Goal: Task Accomplishment & Management: Manage account settings

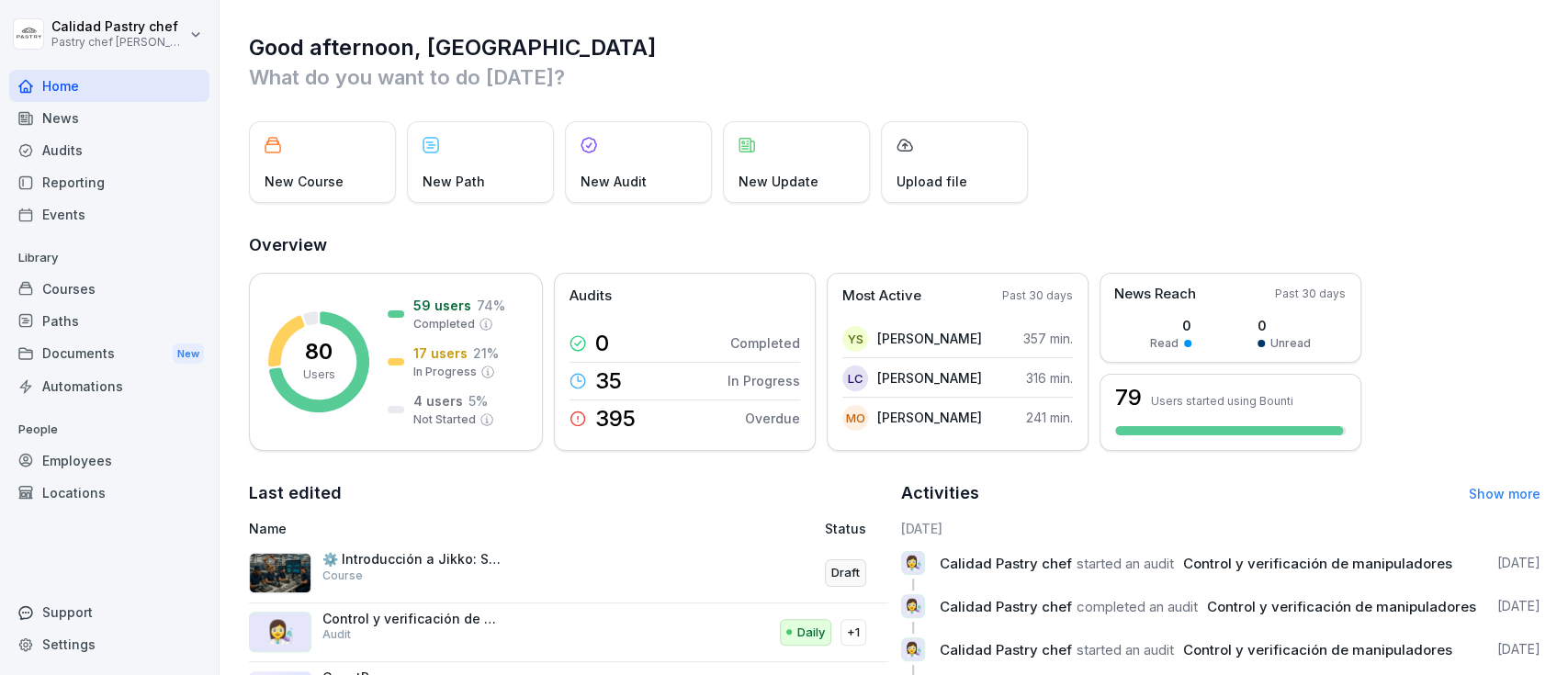
click at [103, 461] on div "Employees" at bounding box center [110, 460] width 200 height 32
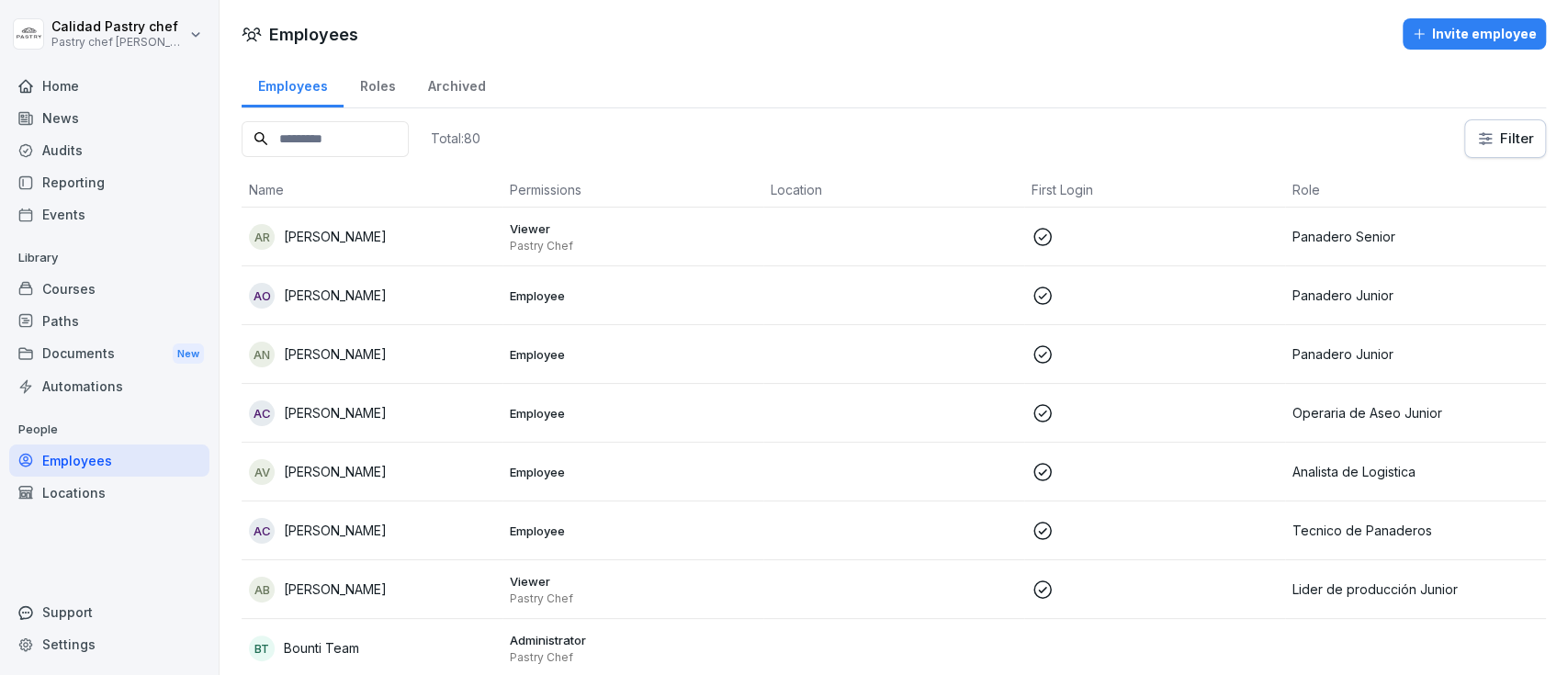
click at [364, 146] on input at bounding box center [324, 139] width 167 height 36
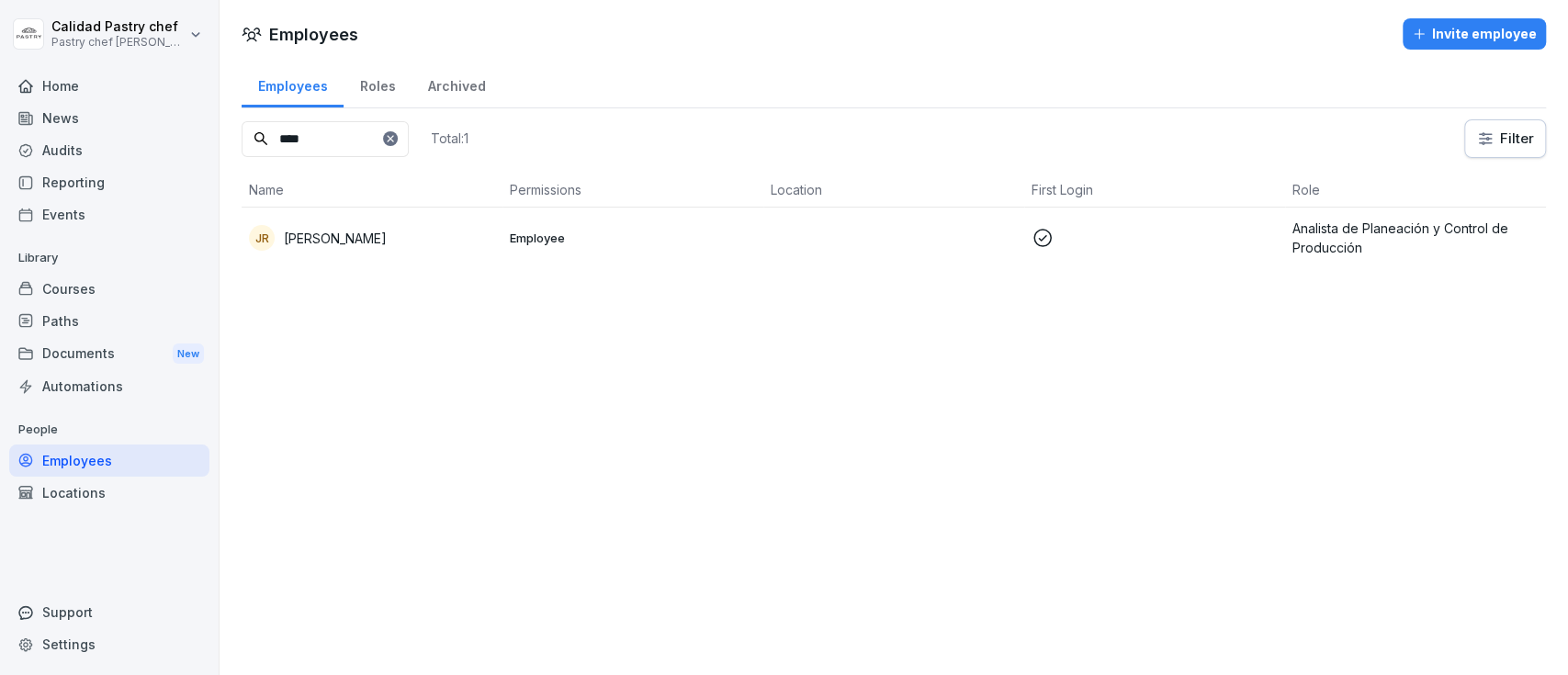
type input "****"
click at [1195, 237] on p at bounding box center [1154, 237] width 246 height 22
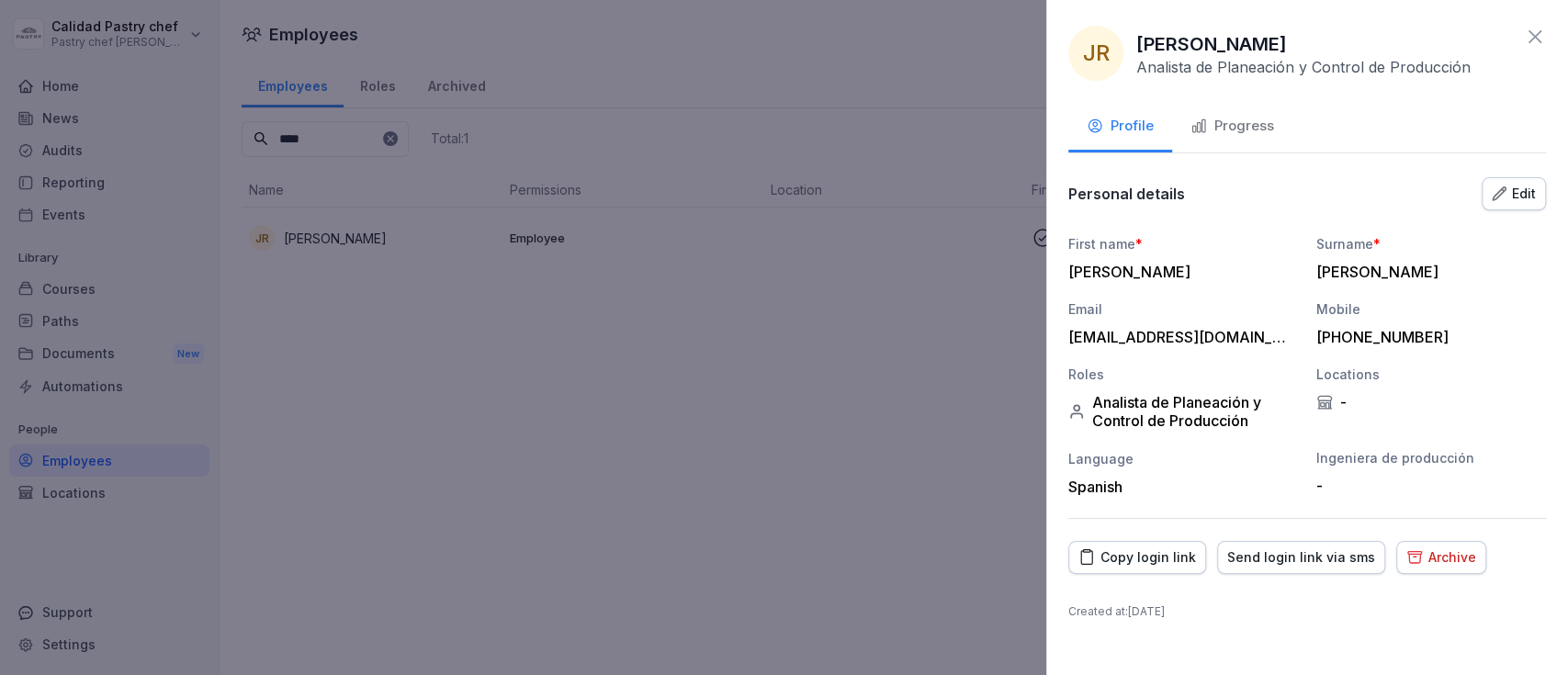
click at [1526, 199] on div "Edit" at bounding box center [1513, 193] width 44 height 20
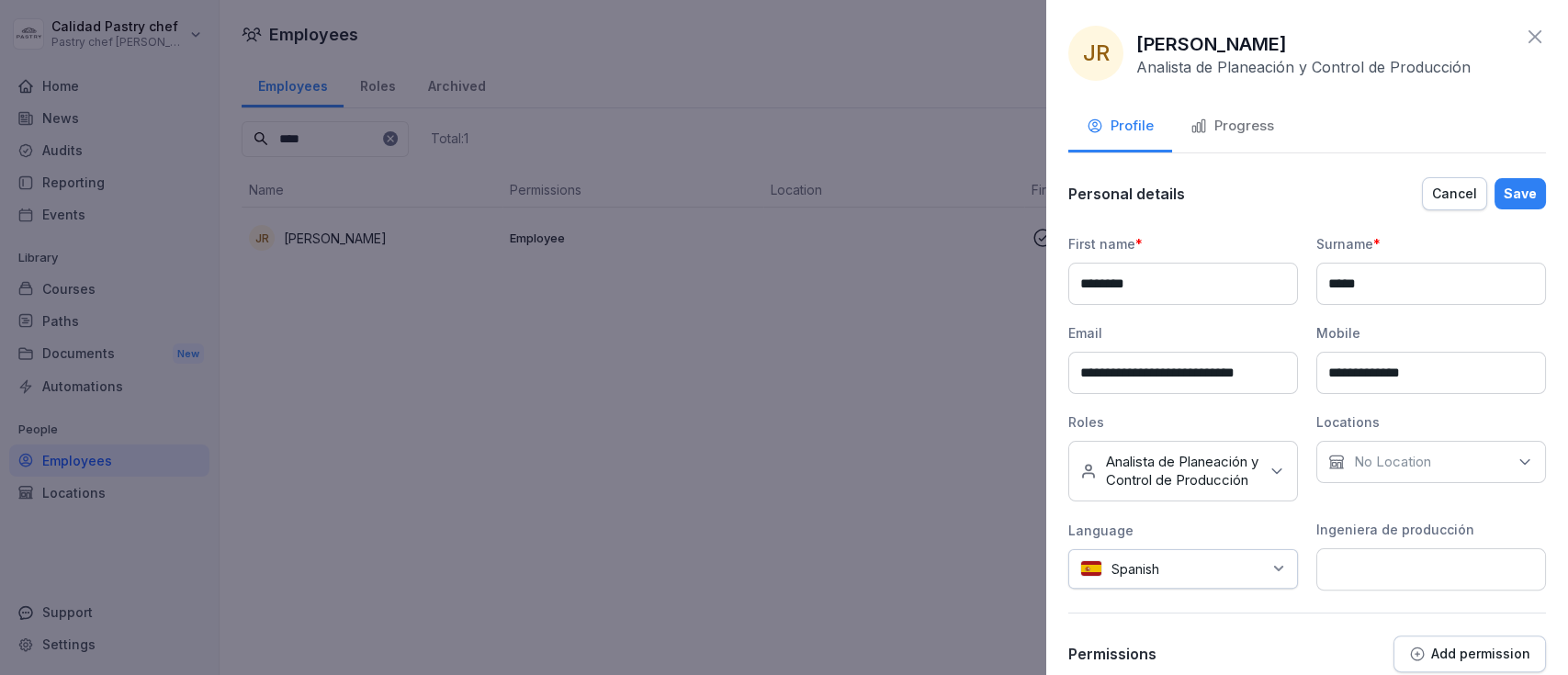
scroll to position [140, 0]
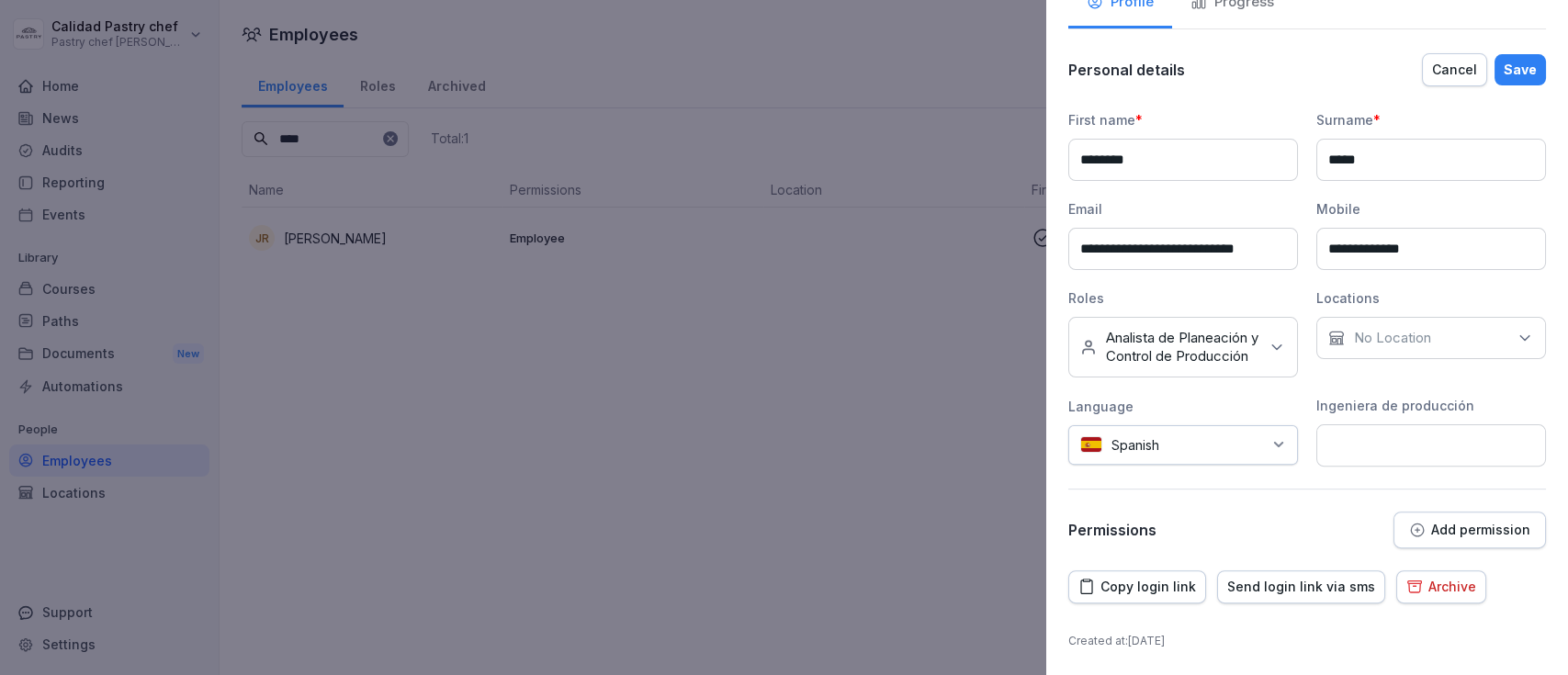
drag, startPoint x: 1471, startPoint y: 232, endPoint x: 1274, endPoint y: 232, distance: 197.0
click at [1274, 232] on div "**********" at bounding box center [1306, 288] width 478 height 356
click at [1175, 232] on input "**********" at bounding box center [1182, 249] width 230 height 43
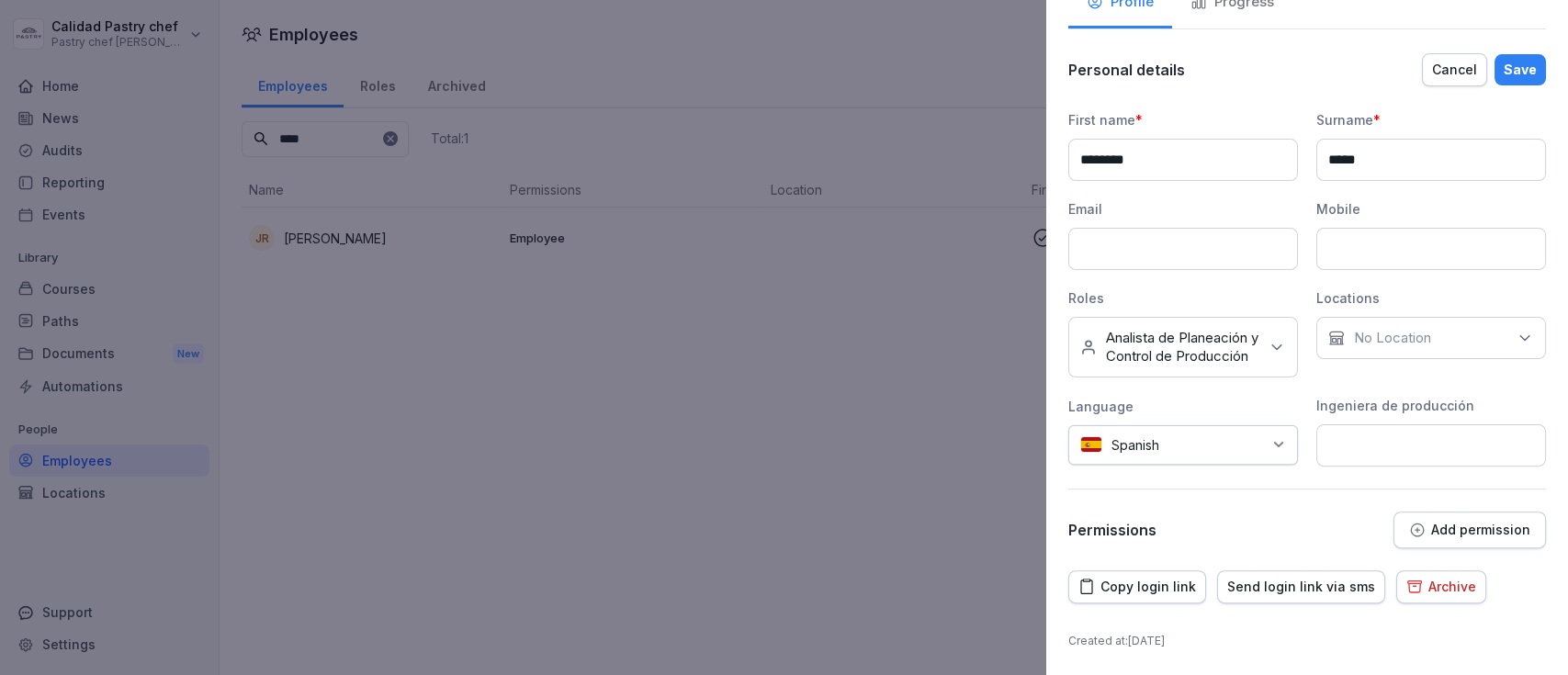
click at [1450, 530] on p "Add permission" at bounding box center [1480, 530] width 99 height 15
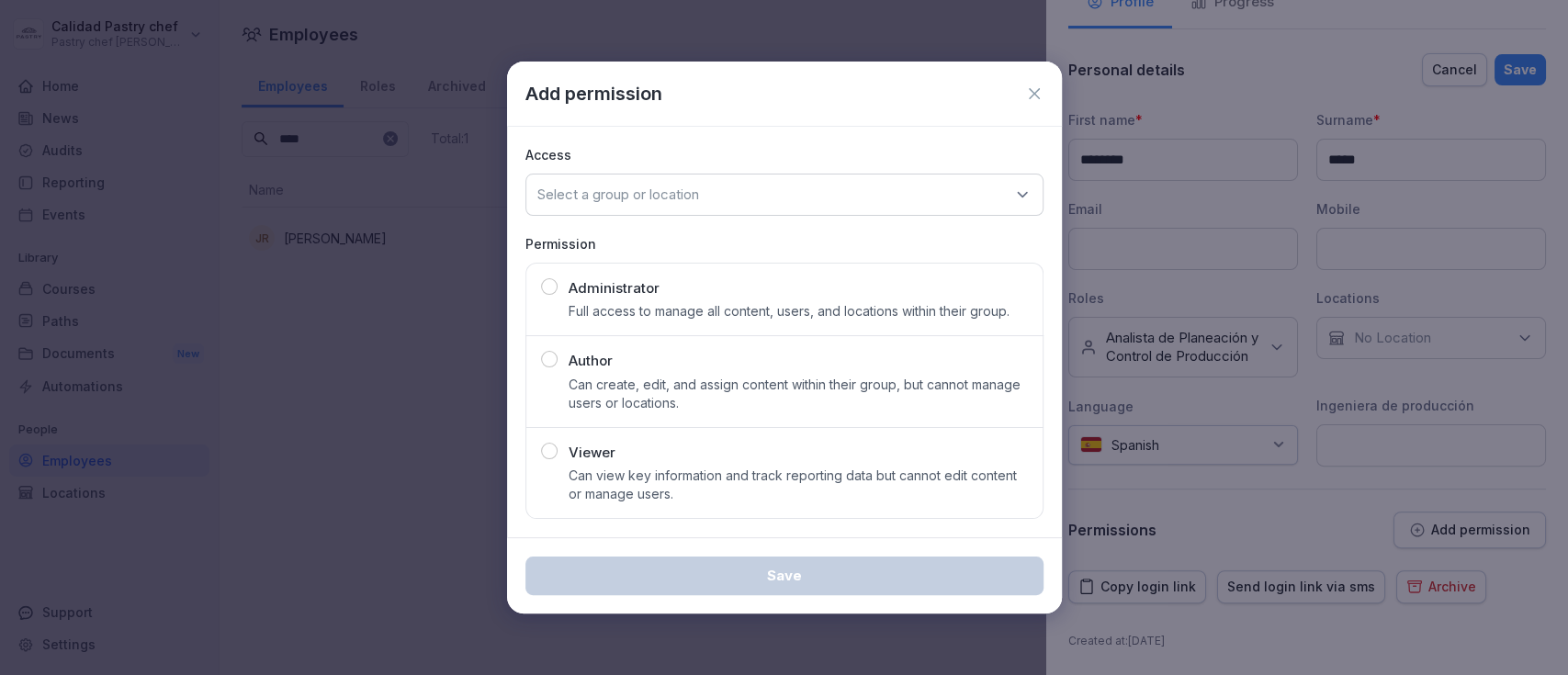
click at [1037, 84] on icon at bounding box center [1034, 93] width 18 height 18
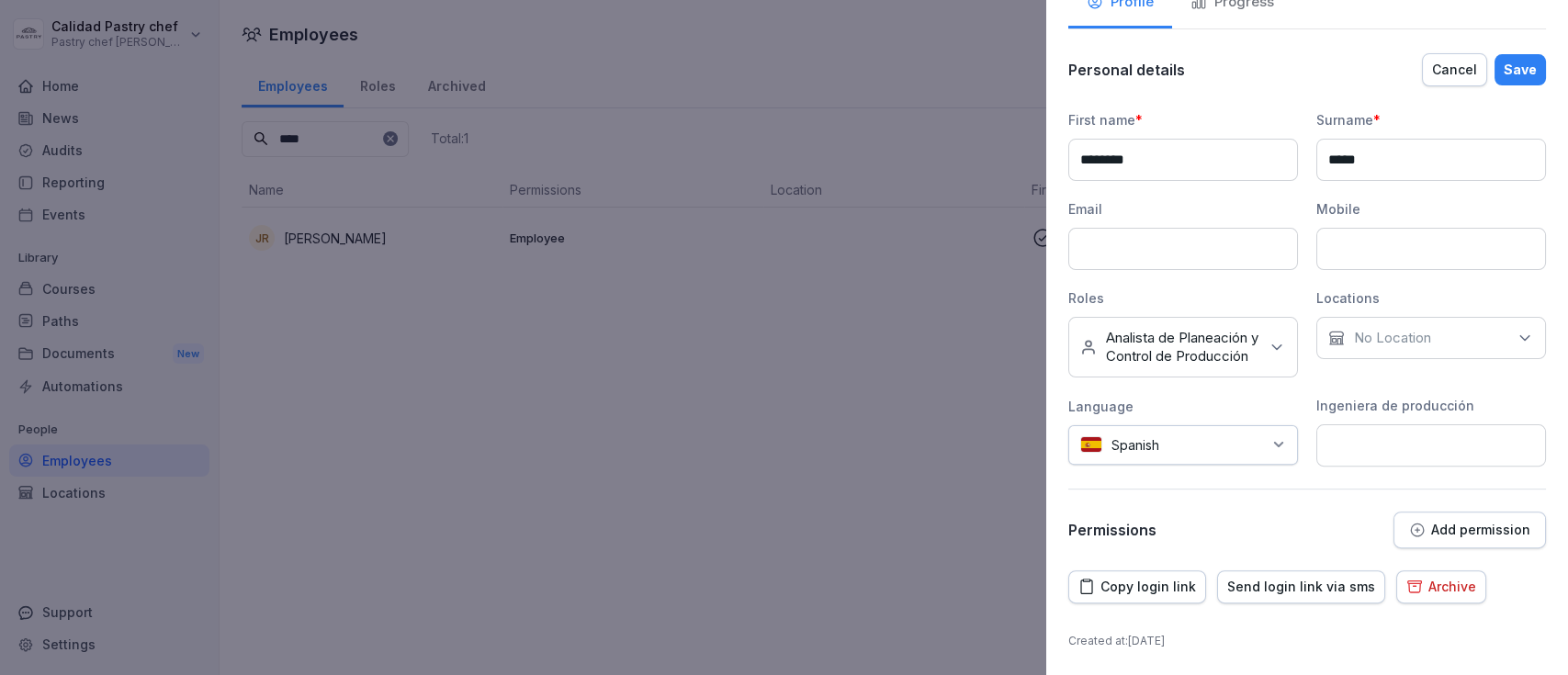
click at [1425, 583] on div "Archive" at bounding box center [1441, 586] width 70 height 20
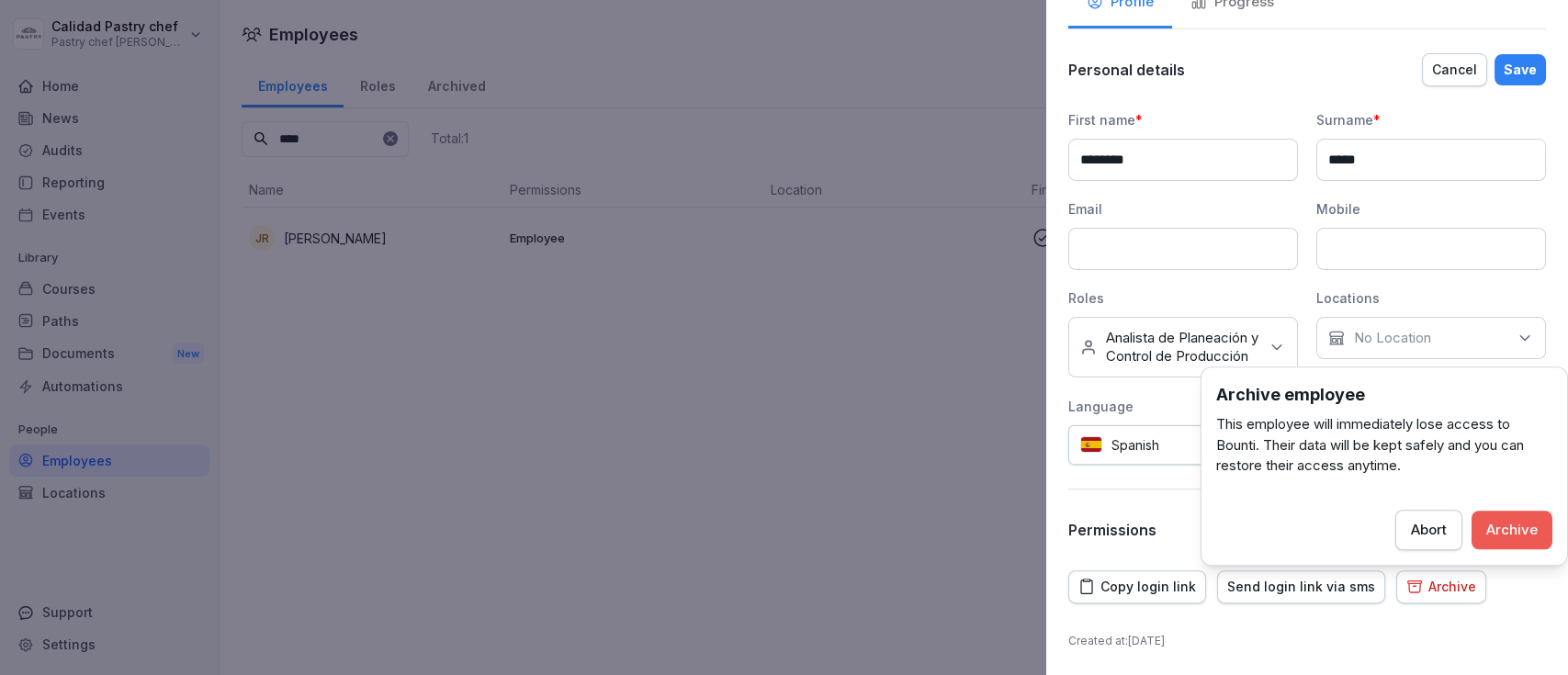
click at [1501, 524] on div "Archive" at bounding box center [1511, 529] width 51 height 20
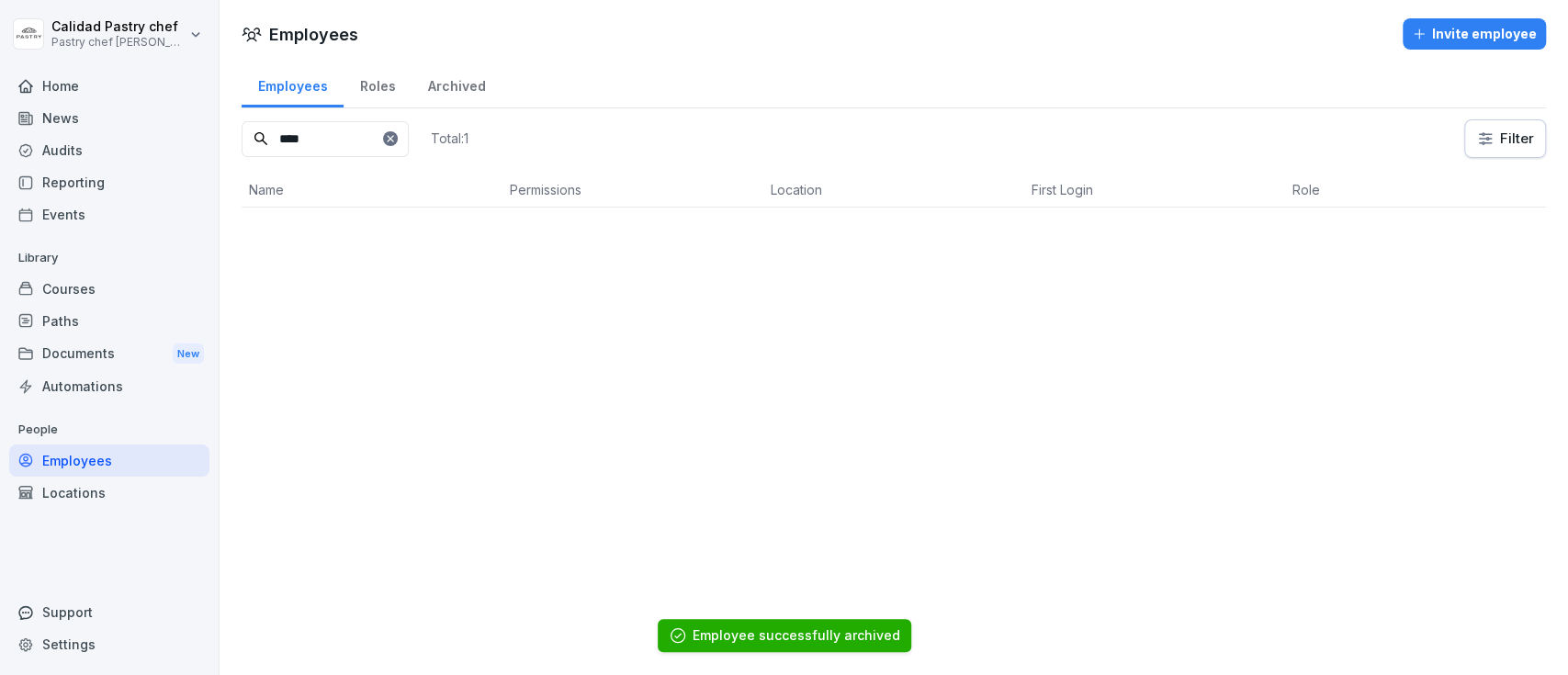
drag, startPoint x: 337, startPoint y: 136, endPoint x: 168, endPoint y: 136, distance: 169.0
click at [168, 136] on div "Calidad Pastry chef Pastry chef Pastelería y Cocina gourmet Home News Audits Re…" at bounding box center [784, 338] width 1568 height 675
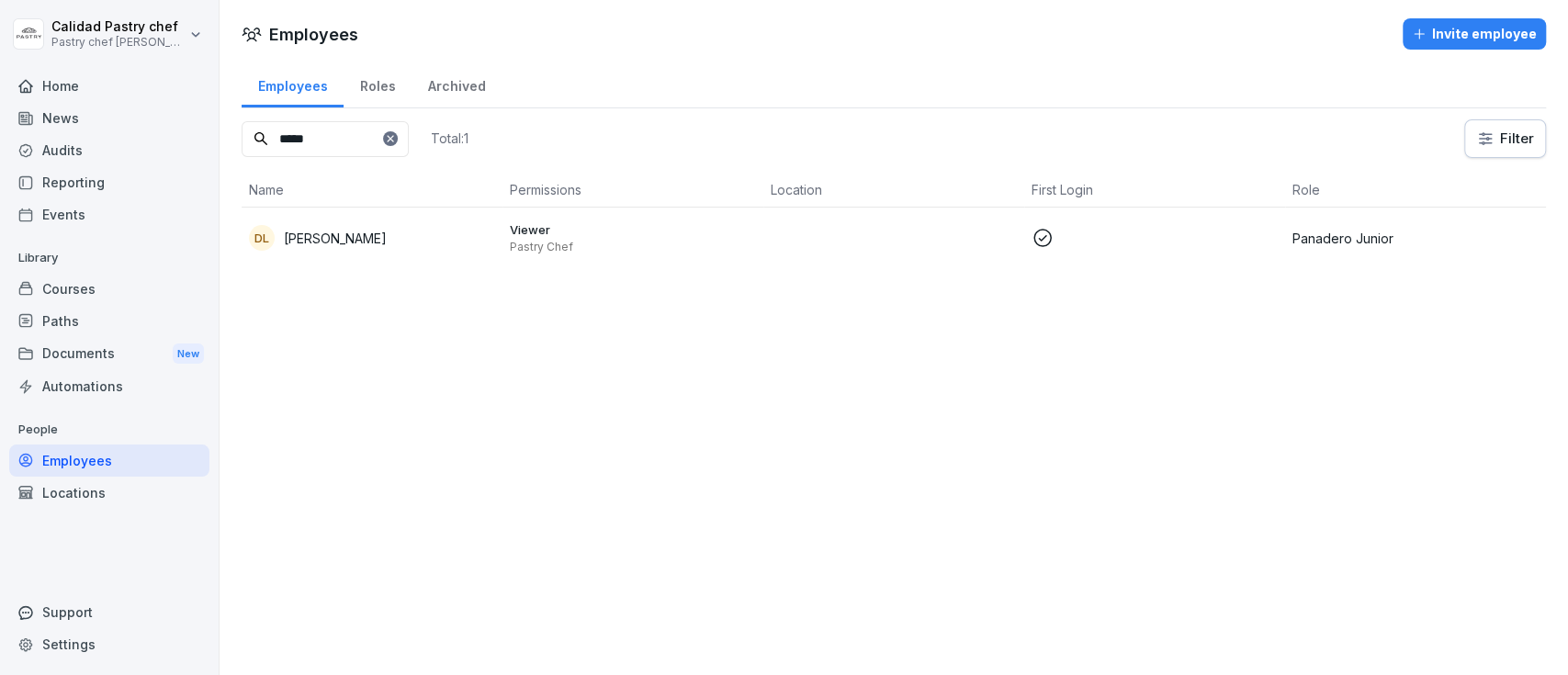
type input "*****"
click at [657, 235] on p "Viewer" at bounding box center [633, 229] width 246 height 16
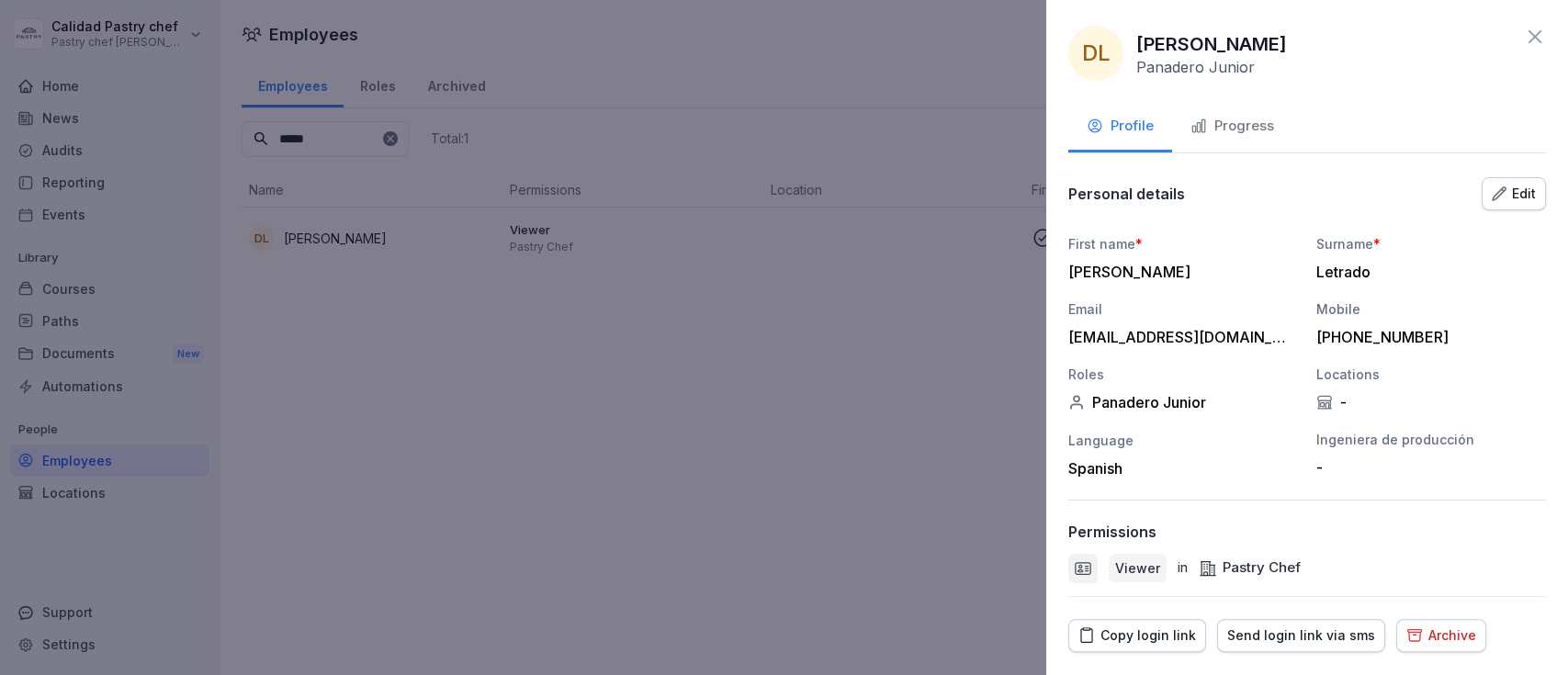
scroll to position [47, 0]
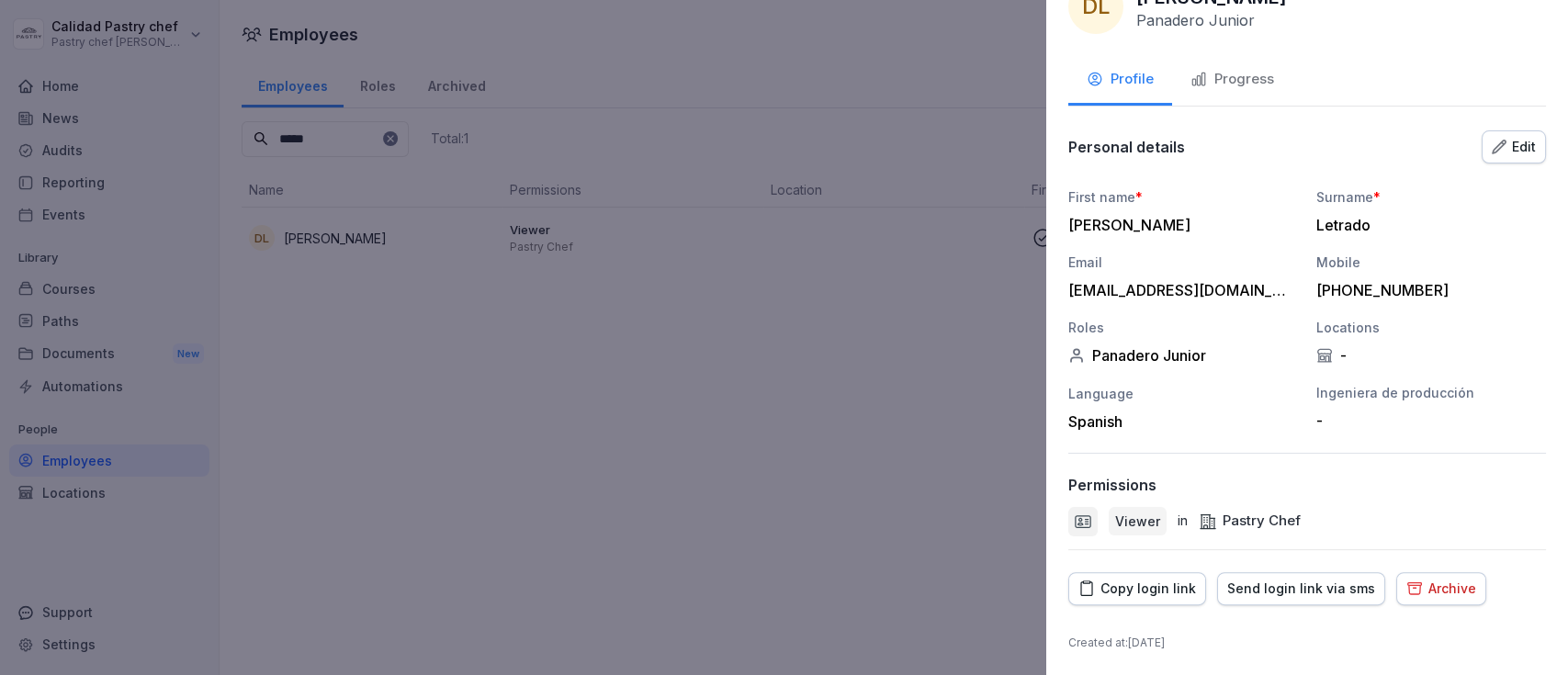
click at [1450, 572] on button "Archive" at bounding box center [1440, 588] width 90 height 33
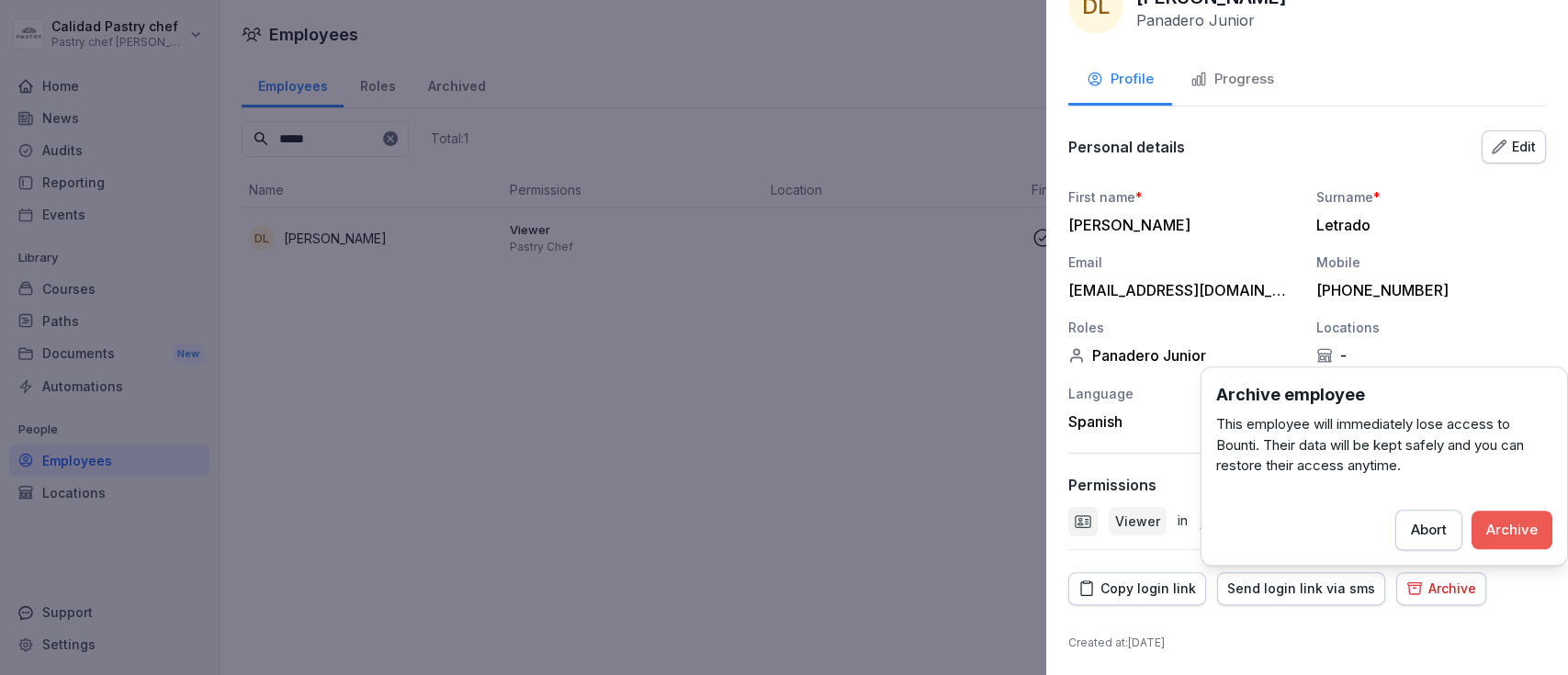
click at [1524, 522] on div "Archive" at bounding box center [1511, 529] width 51 height 20
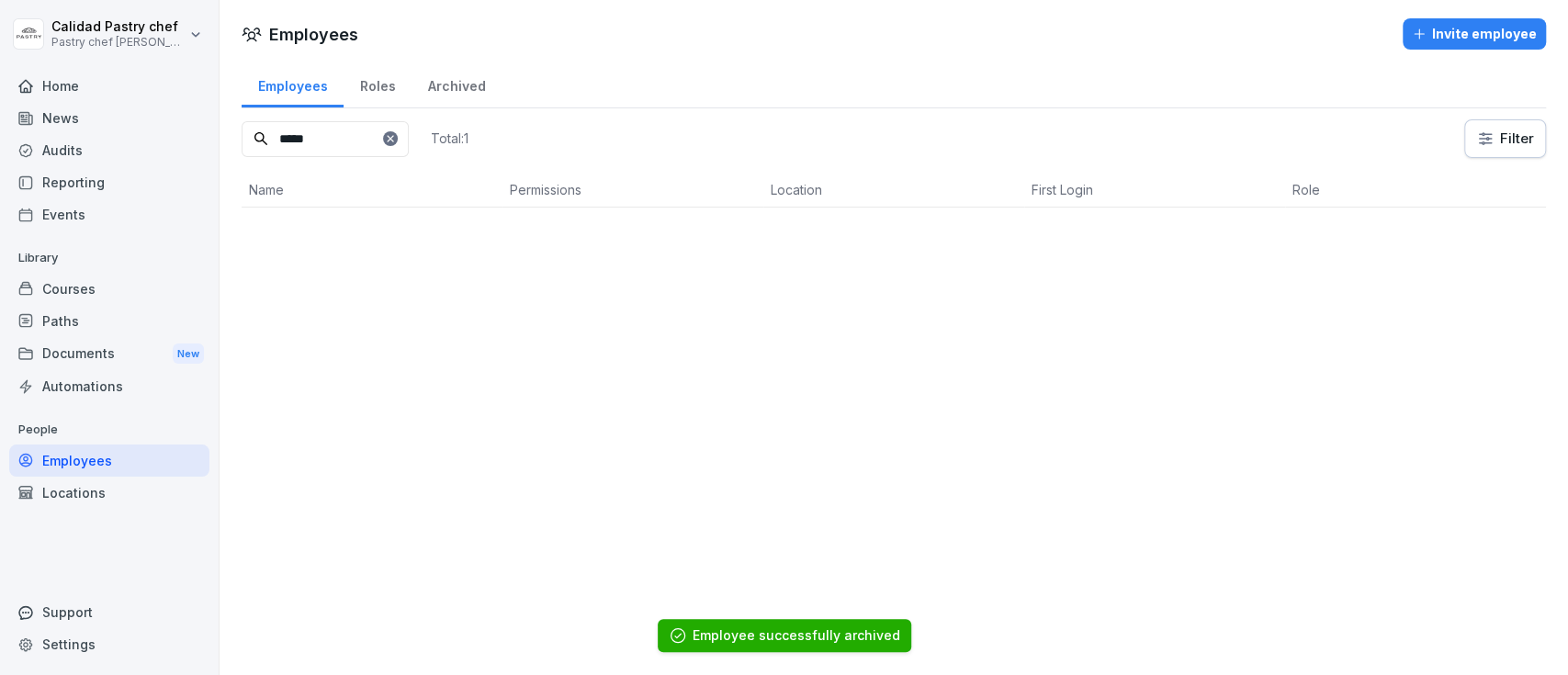
click at [396, 141] on icon at bounding box center [391, 139] width 11 height 11
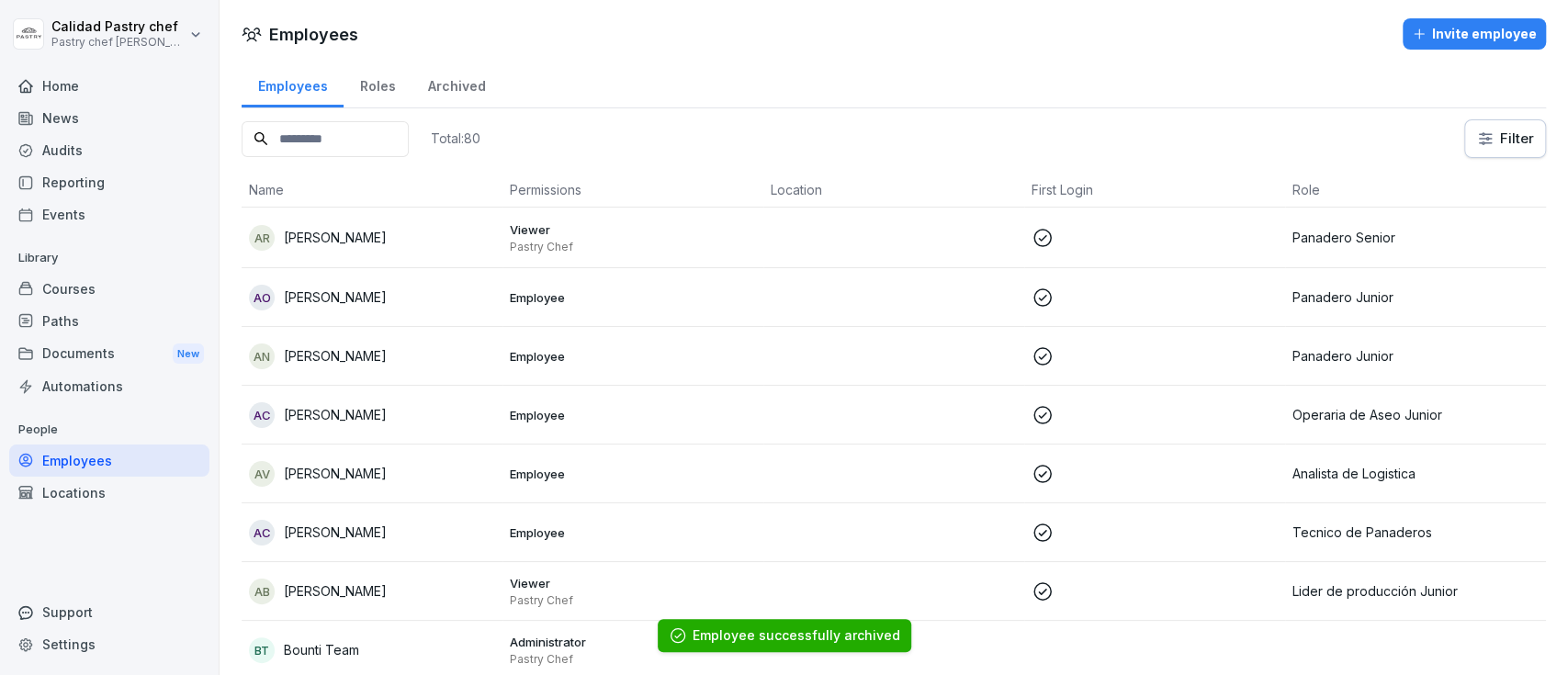
click at [333, 141] on input at bounding box center [324, 139] width 167 height 36
click at [318, 143] on input at bounding box center [324, 139] width 167 height 36
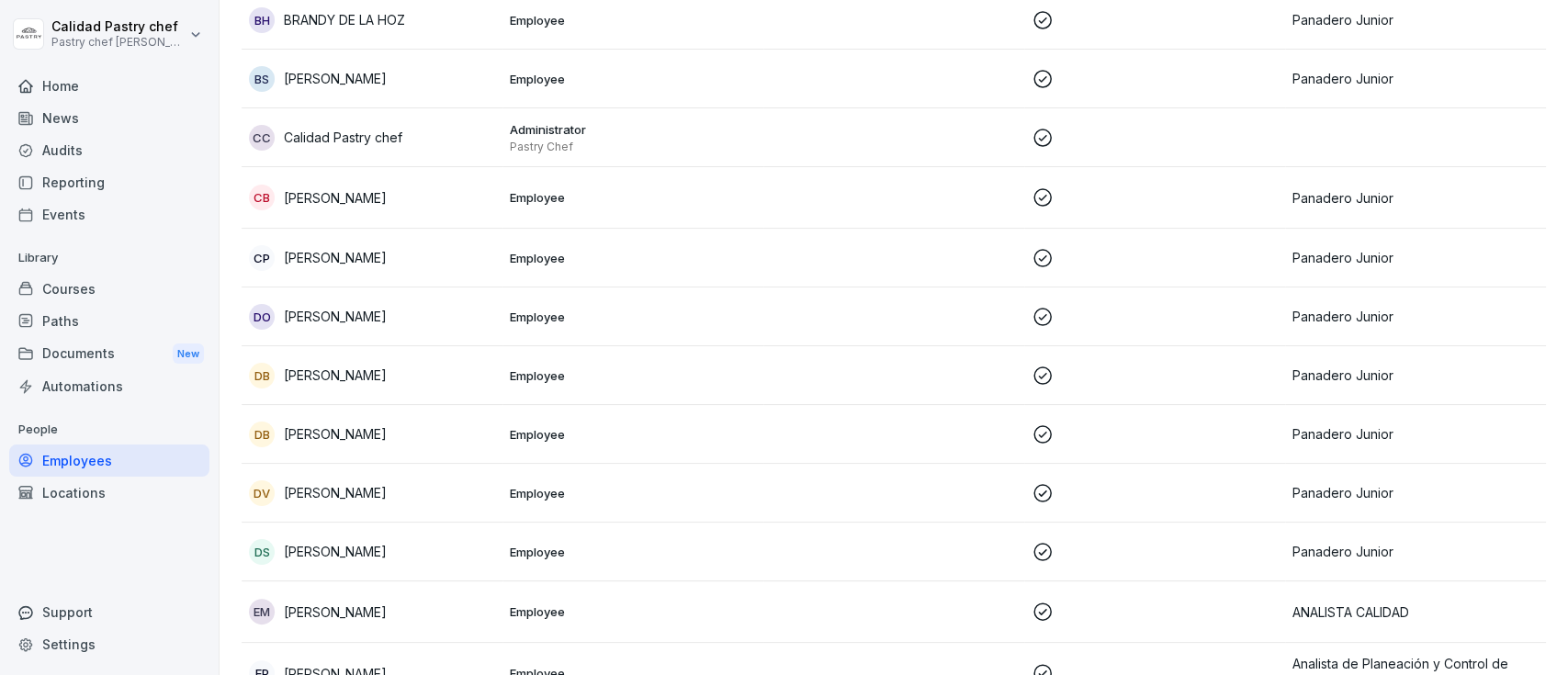
scroll to position [0, 0]
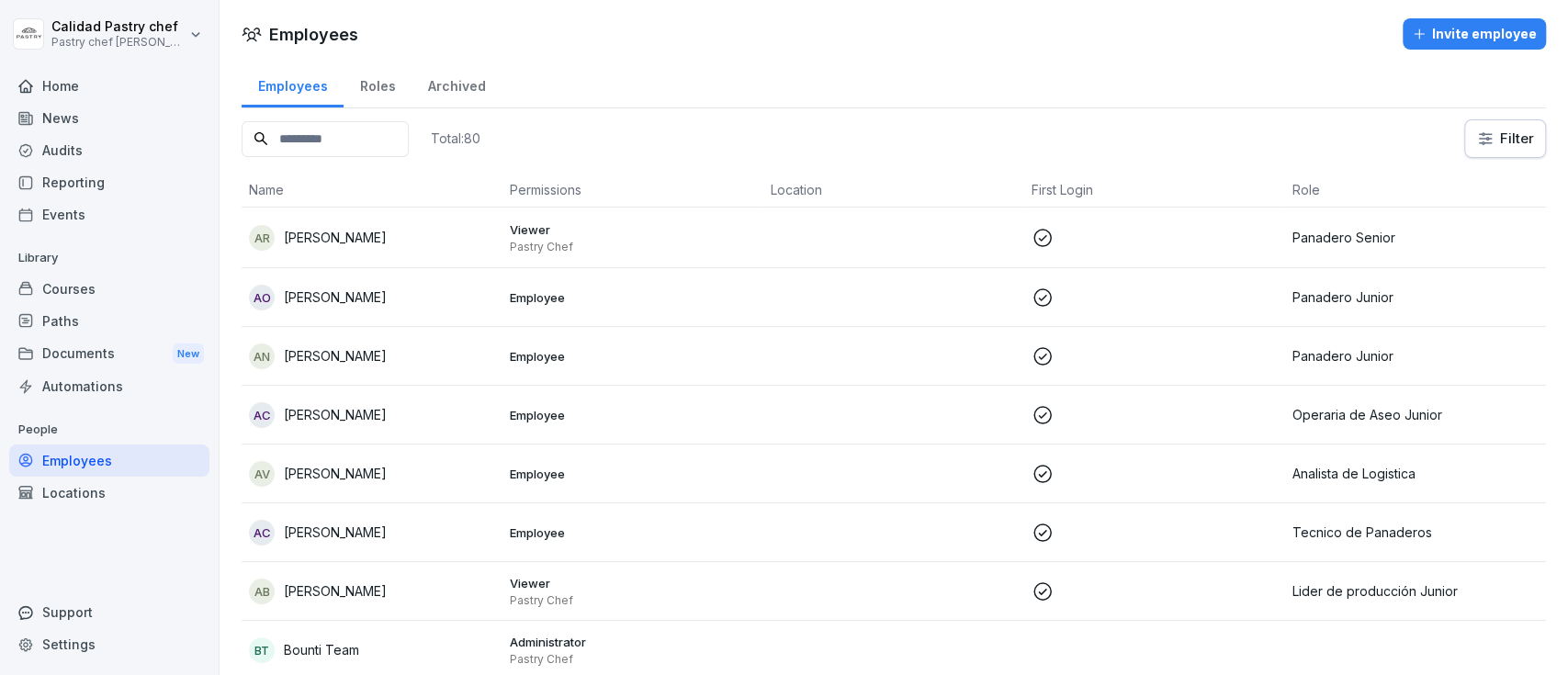
click at [127, 355] on div "Documents New" at bounding box center [110, 354] width 200 height 34
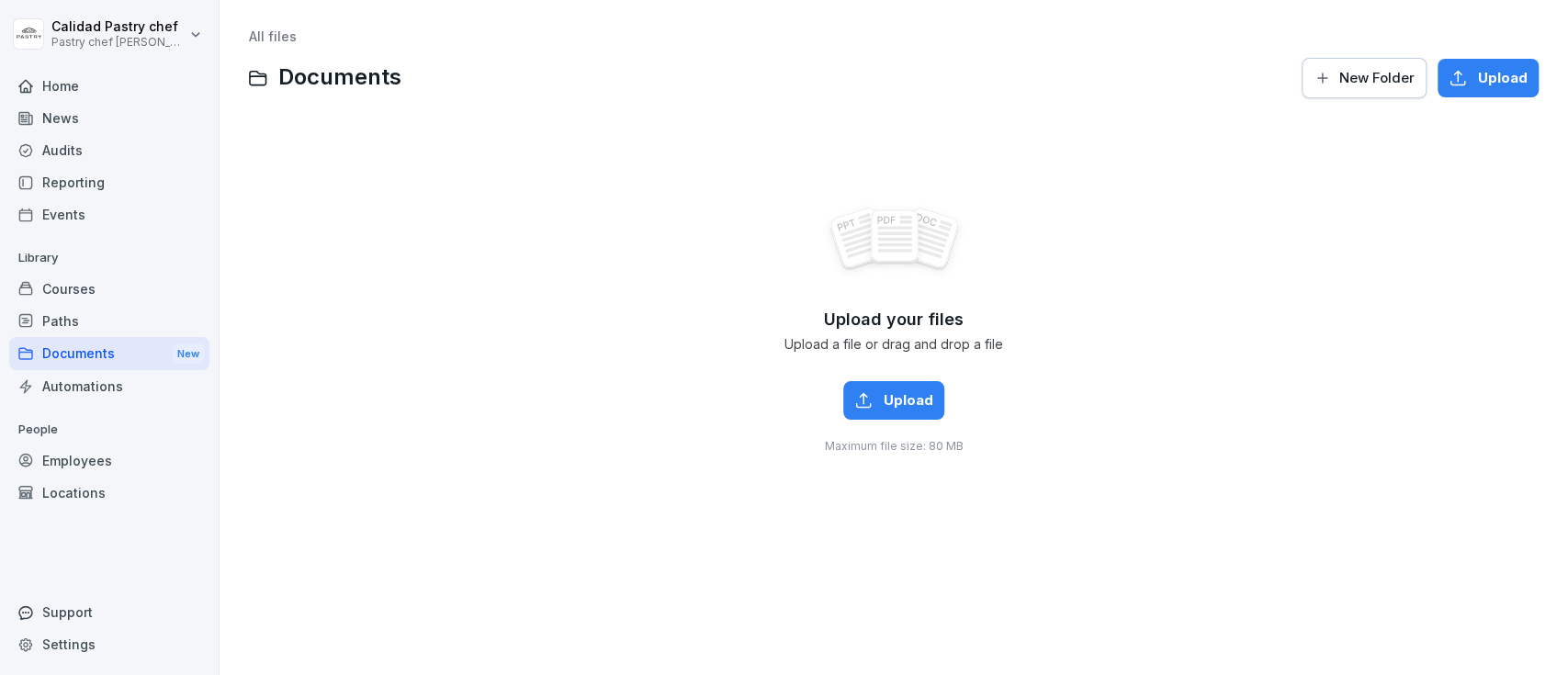
click at [82, 486] on div "Locations" at bounding box center [110, 493] width 200 height 32
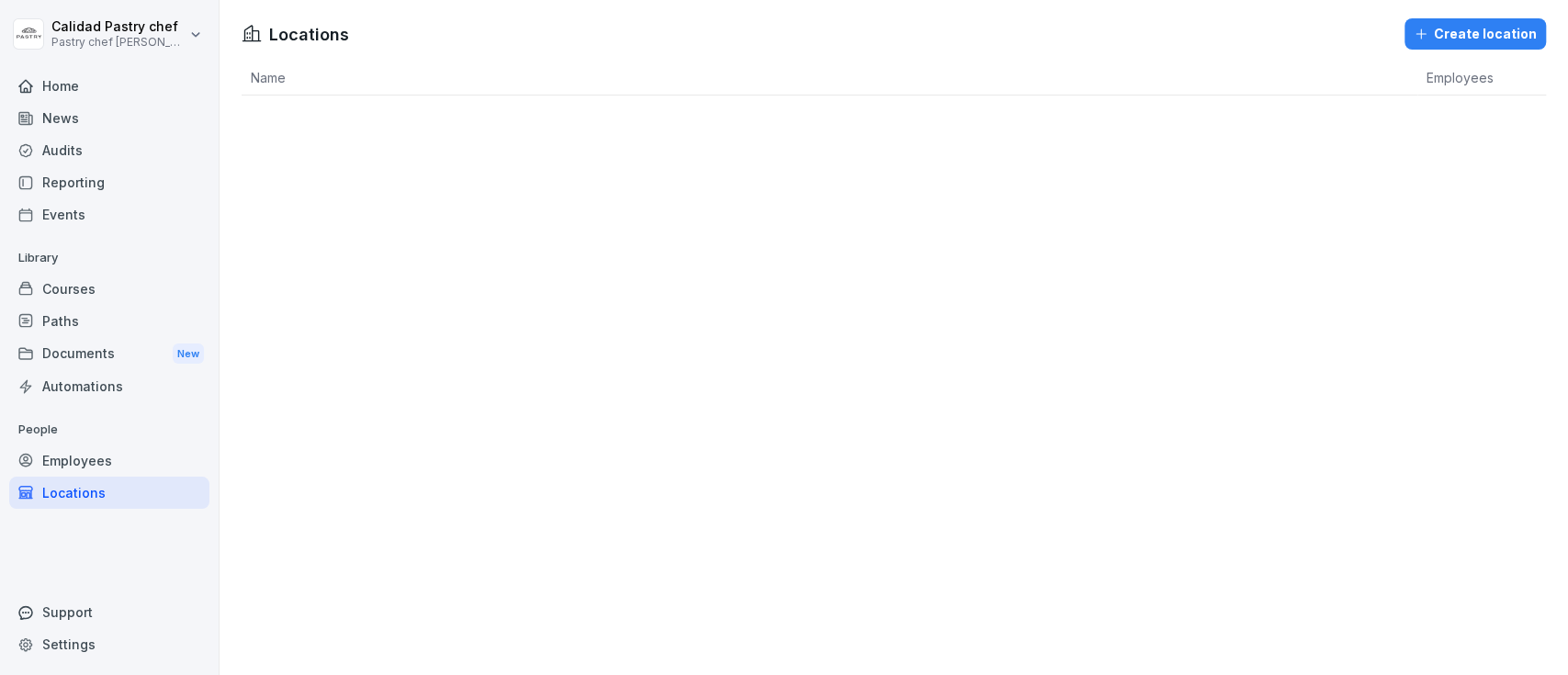
click at [55, 456] on div "Employees" at bounding box center [110, 460] width 200 height 32
